Goal: Information Seeking & Learning: Learn about a topic

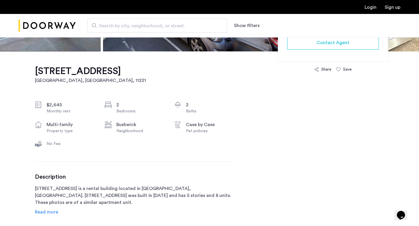
scroll to position [180, 0]
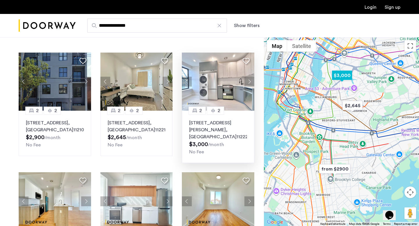
scroll to position [25, 0]
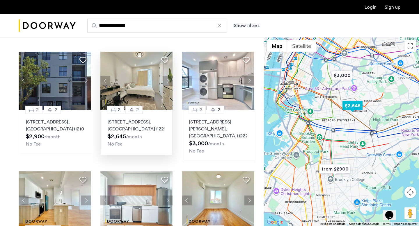
click at [165, 59] on icon at bounding box center [164, 60] width 7 height 7
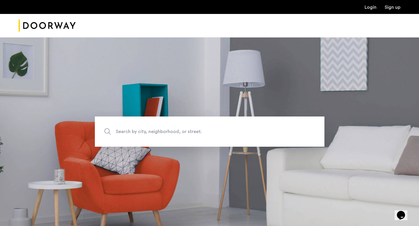
click at [133, 133] on span "Search by city, neighborhood, or street." at bounding box center [196, 132] width 161 height 8
click at [133, 133] on input "Search by city, neighborhood, or street." at bounding box center [210, 132] width 230 height 30
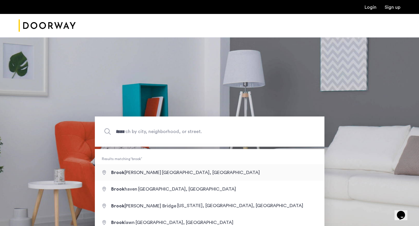
type input "**********"
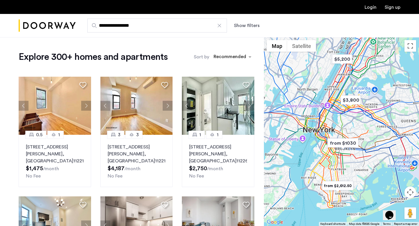
click at [246, 24] on button "Show filters" at bounding box center [247, 25] width 26 height 7
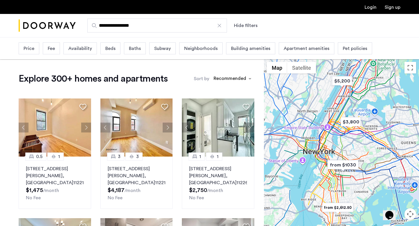
click at [112, 51] on span "Beds" at bounding box center [110, 48] width 10 height 7
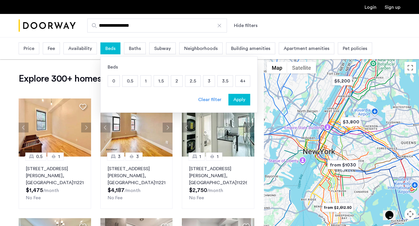
click at [239, 82] on p "4+" at bounding box center [243, 81] width 14 height 11
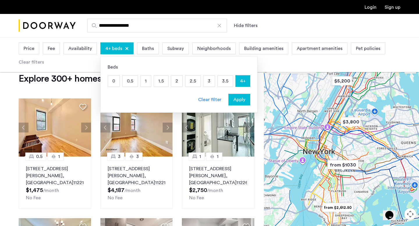
click at [238, 98] on span "Apply" at bounding box center [239, 99] width 12 height 7
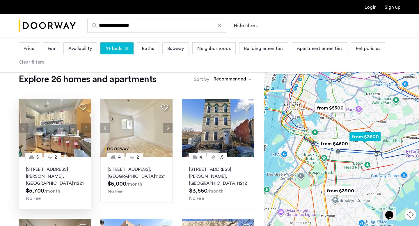
scroll to position [12, 0]
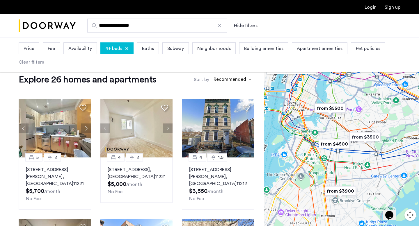
click at [145, 47] on span "Baths" at bounding box center [148, 48] width 12 height 7
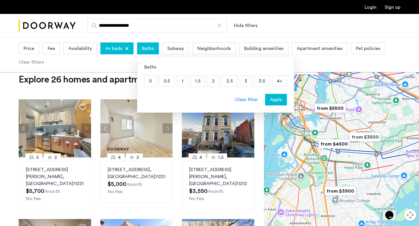
click at [213, 82] on p "2" at bounding box center [213, 81] width 11 height 11
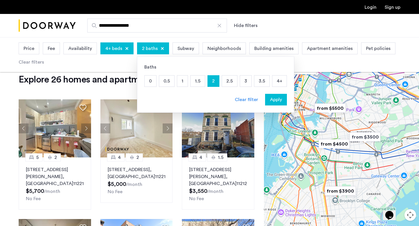
click at [276, 81] on p "4+" at bounding box center [279, 81] width 14 height 11
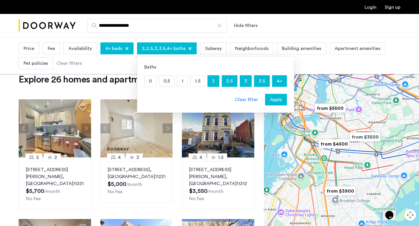
click at [277, 102] on span "Apply" at bounding box center [276, 99] width 12 height 7
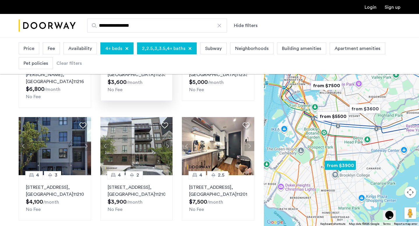
scroll to position [235, 0]
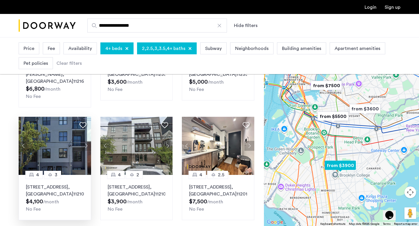
click at [46, 184] on p "979 East 34th Street, Unit 4F, Brooklyn , NY 11210" at bounding box center [55, 191] width 58 height 14
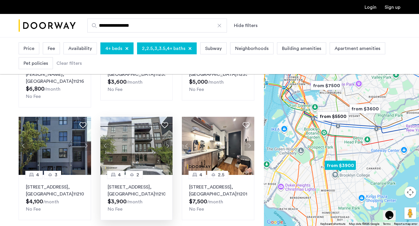
click at [146, 139] on img at bounding box center [136, 146] width 72 height 58
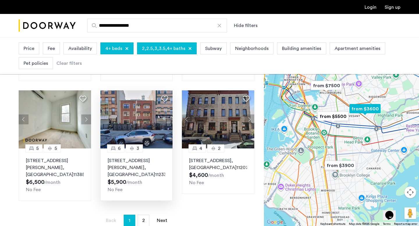
scroll to position [375, 0]
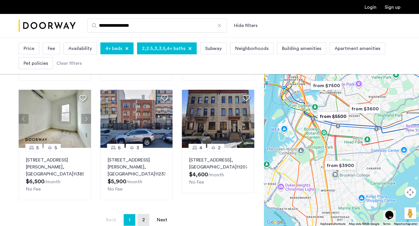
click at [144, 218] on span "2" at bounding box center [143, 220] width 3 height 5
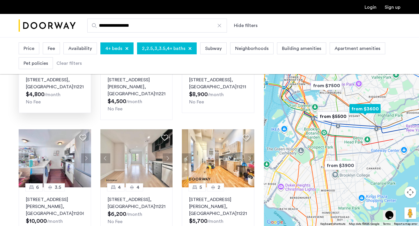
scroll to position [148, 0]
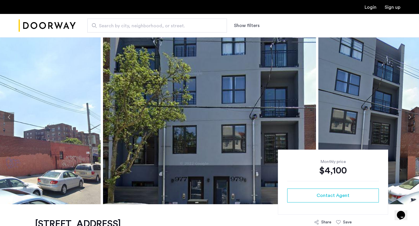
scroll to position [6, 0]
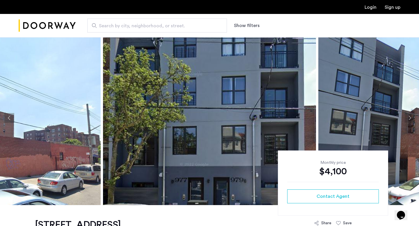
click at [408, 120] on button "Next apartment" at bounding box center [410, 118] width 10 height 10
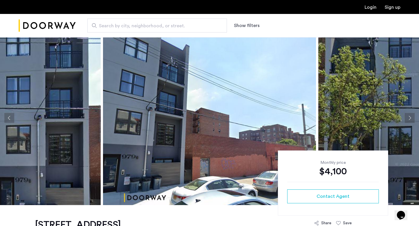
click at [408, 120] on button "Next apartment" at bounding box center [410, 118] width 10 height 10
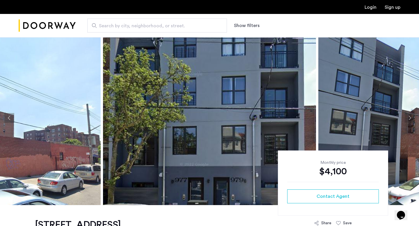
click at [408, 120] on button "Next apartment" at bounding box center [410, 118] width 10 height 10
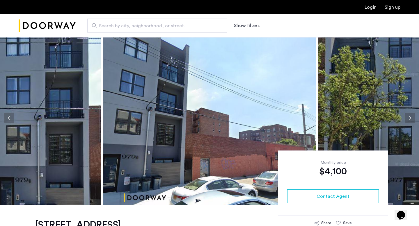
click at [408, 120] on button "Next apartment" at bounding box center [410, 118] width 10 height 10
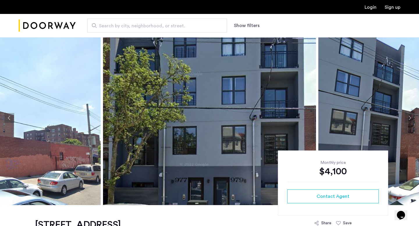
click at [408, 120] on button "Next apartment" at bounding box center [410, 118] width 10 height 10
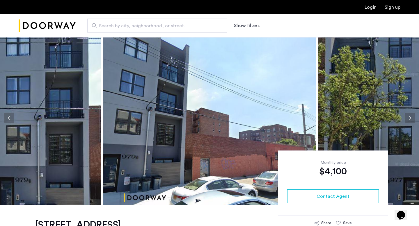
click at [408, 120] on button "Next apartment" at bounding box center [410, 118] width 10 height 10
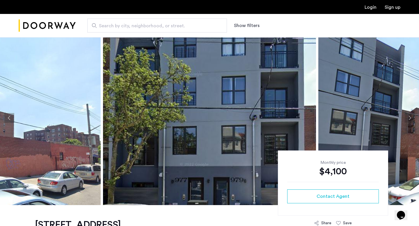
click at [408, 120] on button "Next apartment" at bounding box center [410, 118] width 10 height 10
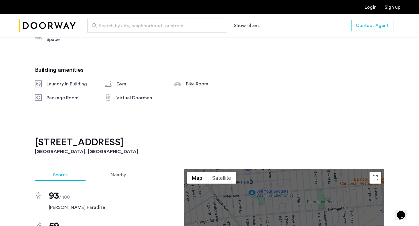
scroll to position [396, 0]
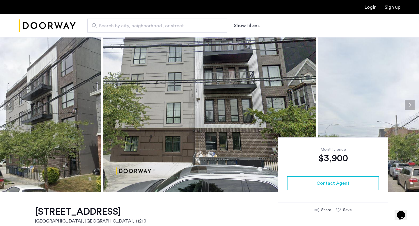
scroll to position [17, 0]
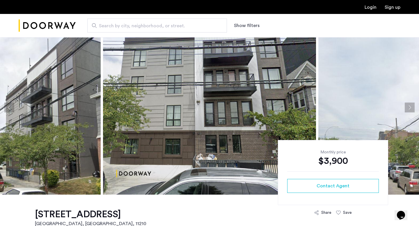
click at [410, 109] on button "Next apartment" at bounding box center [410, 108] width 10 height 10
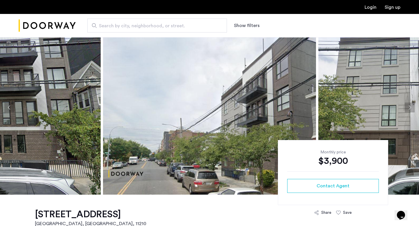
click at [410, 109] on button "Next apartment" at bounding box center [410, 108] width 10 height 10
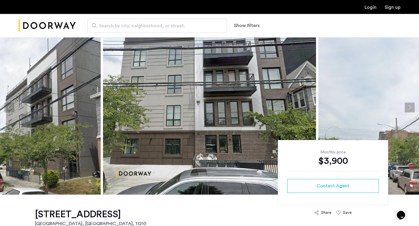
click at [410, 109] on button "Next apartment" at bounding box center [410, 108] width 10 height 10
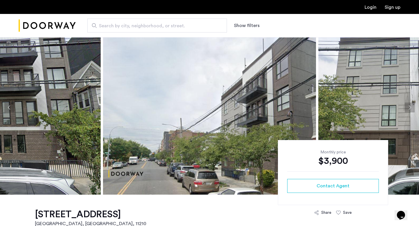
click at [410, 109] on button "Next apartment" at bounding box center [410, 108] width 10 height 10
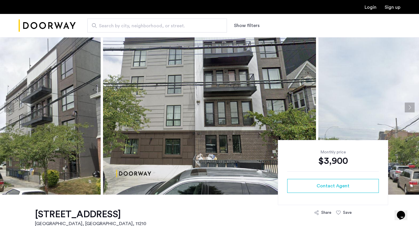
click at [410, 109] on button "Next apartment" at bounding box center [410, 108] width 10 height 10
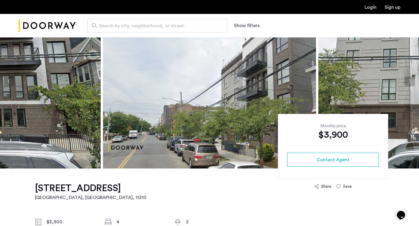
scroll to position [0, 0]
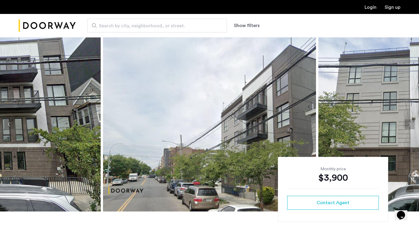
click at [408, 120] on button "Next apartment" at bounding box center [410, 125] width 10 height 10
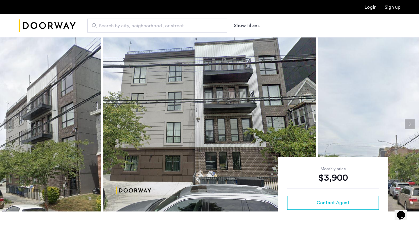
click at [408, 120] on button "Next apartment" at bounding box center [410, 125] width 10 height 10
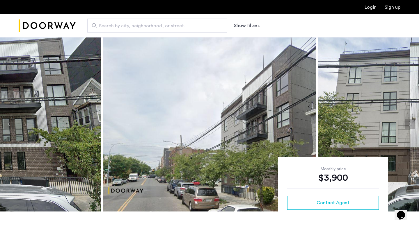
click at [408, 120] on button "Next apartment" at bounding box center [410, 125] width 10 height 10
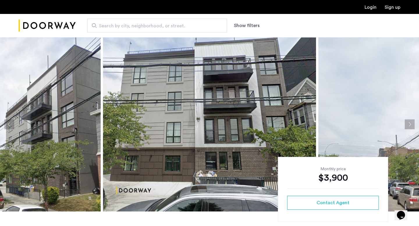
click at [411, 123] on button "Next apartment" at bounding box center [410, 125] width 10 height 10
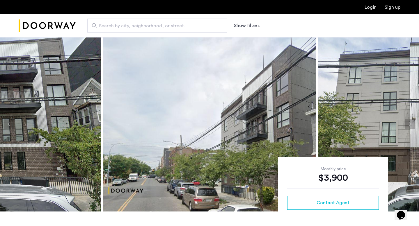
click at [411, 123] on button "Next apartment" at bounding box center [410, 125] width 10 height 10
